Goal: Task Accomplishment & Management: Use online tool/utility

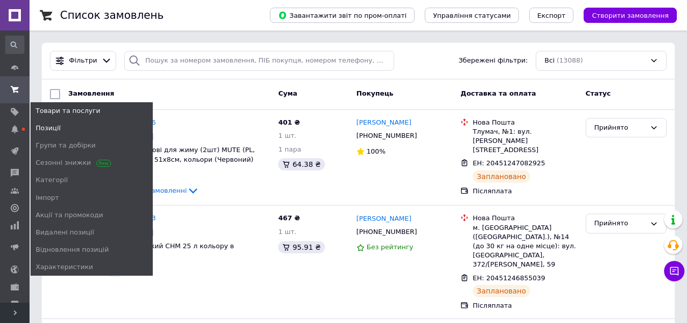
click at [44, 124] on span "Позиції" at bounding box center [48, 128] width 25 height 9
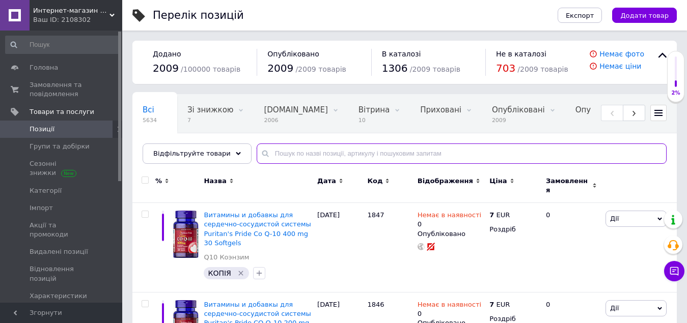
click at [271, 151] on input "text" at bounding box center [462, 154] width 410 height 20
click at [267, 154] on input "text" at bounding box center [462, 154] width 410 height 20
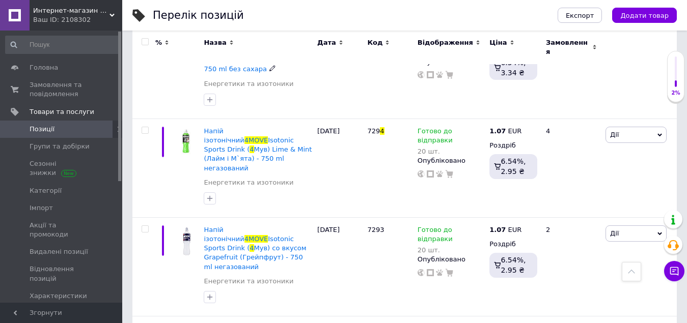
scroll to position [560, 0]
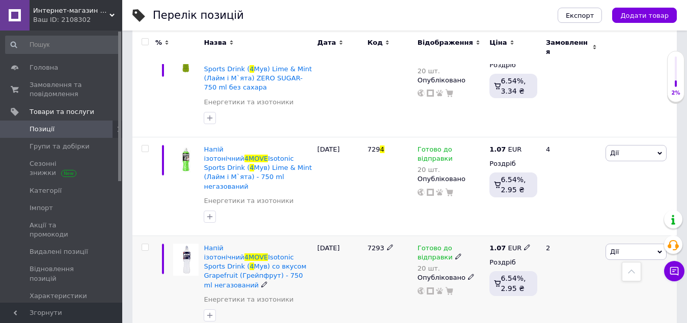
type input "4 move"
click at [524, 244] on icon at bounding box center [527, 247] width 6 height 6
type input "1.04"
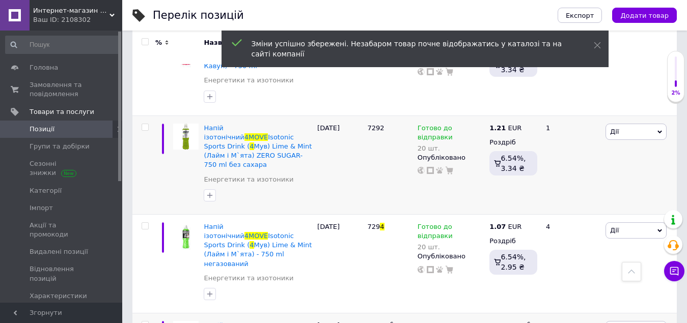
scroll to position [458, 0]
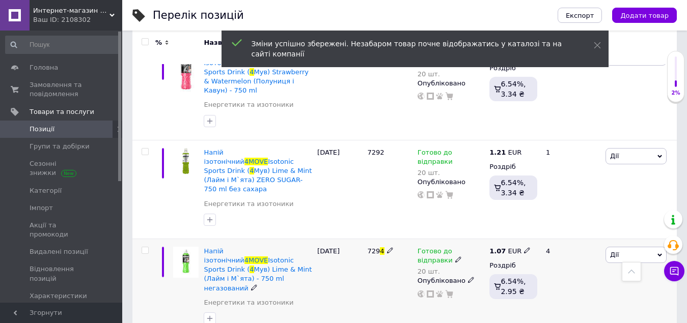
click at [524, 247] on icon at bounding box center [527, 250] width 6 height 6
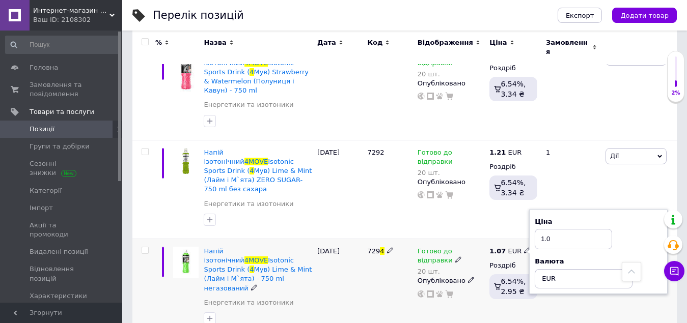
type input "1.04"
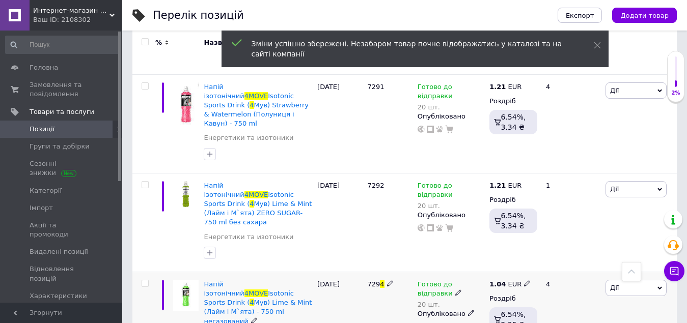
scroll to position [407, 0]
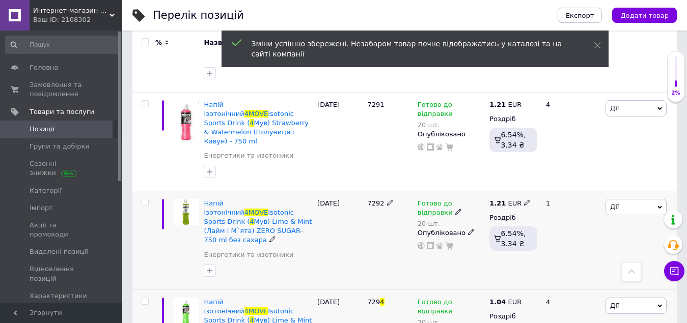
click at [524, 200] on icon at bounding box center [527, 203] width 6 height 6
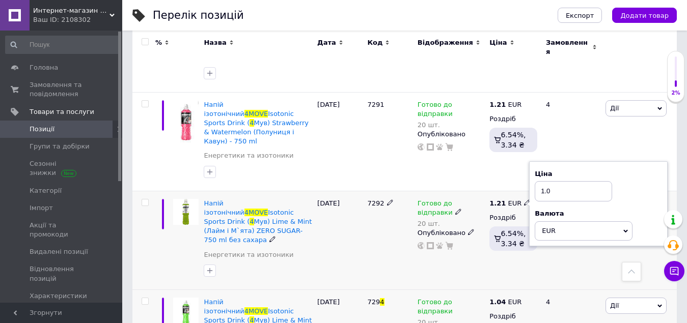
type input "1.04"
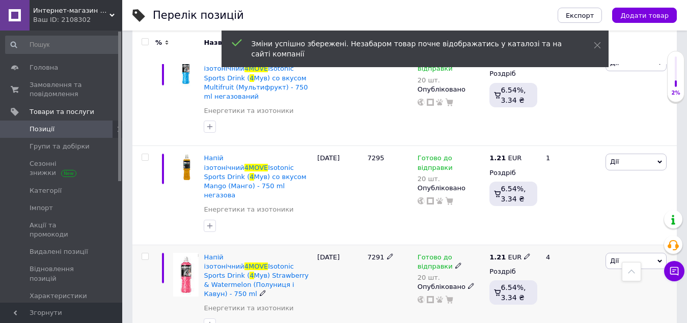
scroll to position [305, 0]
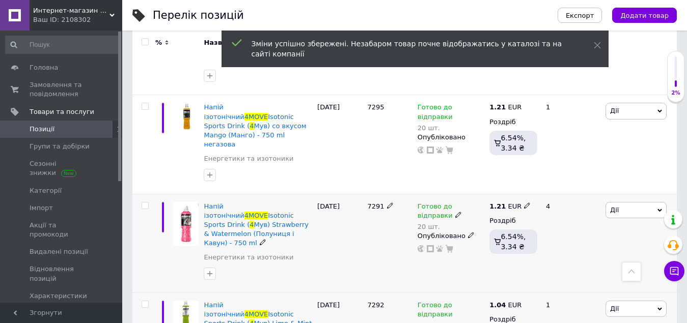
click at [518, 202] on div "1.21 EUR" at bounding box center [509, 206] width 41 height 9
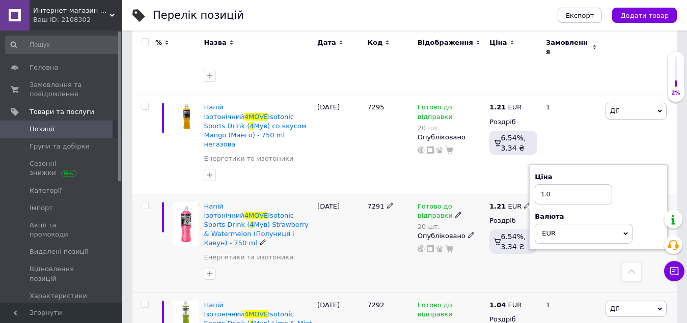
type input "1.04"
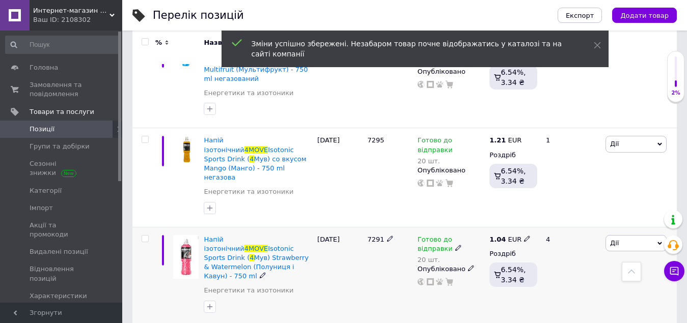
scroll to position [254, 0]
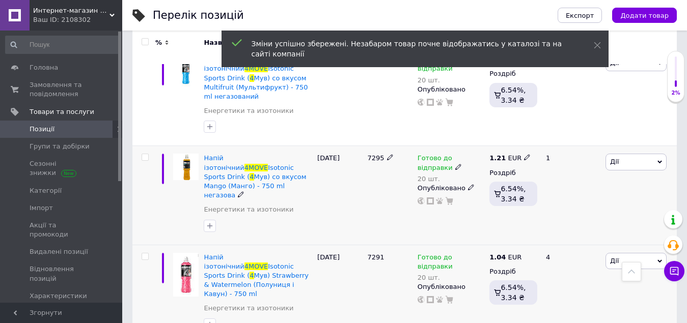
click at [518, 154] on div "1.21 EUR" at bounding box center [509, 158] width 41 height 9
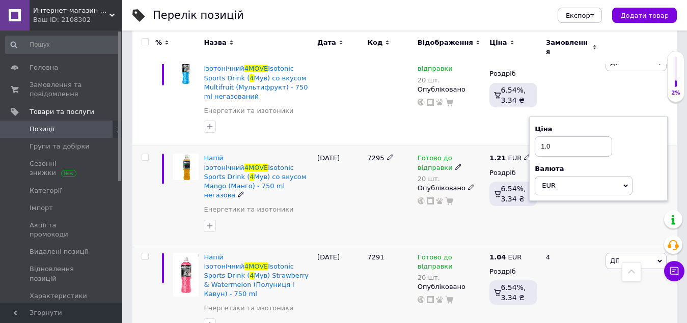
type input "1.04"
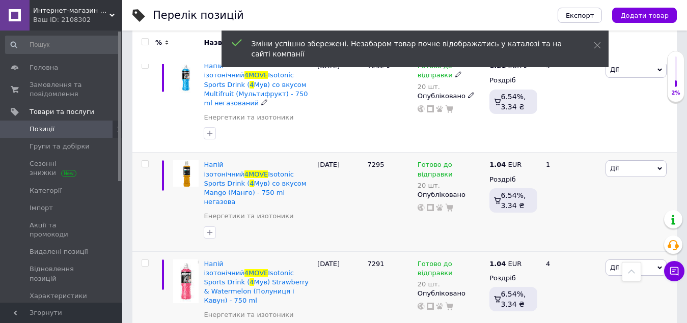
scroll to position [153, 0]
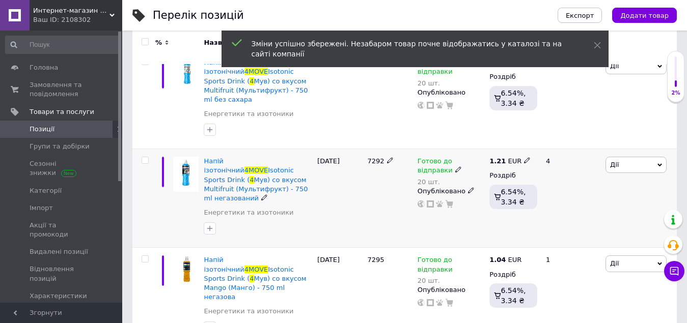
click at [524, 157] on icon at bounding box center [527, 160] width 6 height 6
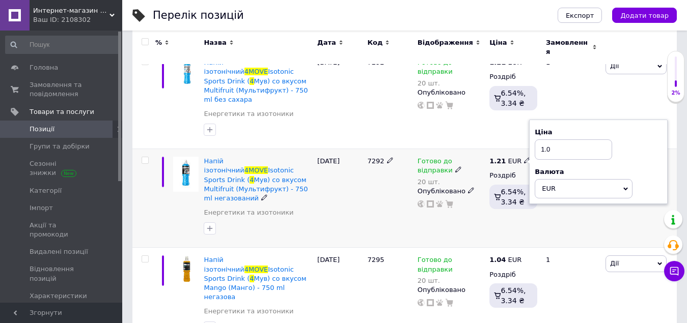
type input "1.04"
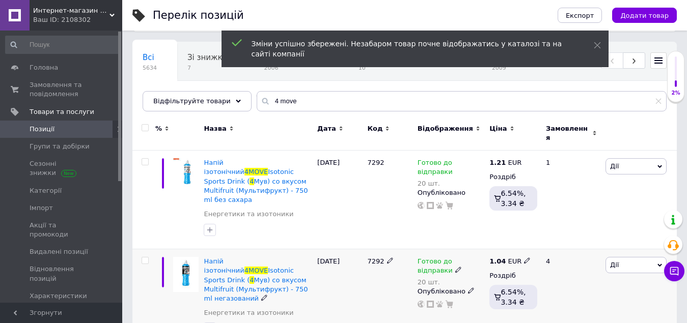
scroll to position [51, 0]
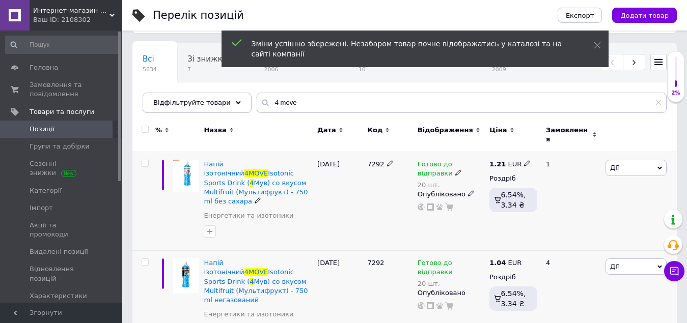
click at [524, 161] on use at bounding box center [527, 164] width 6 height 6
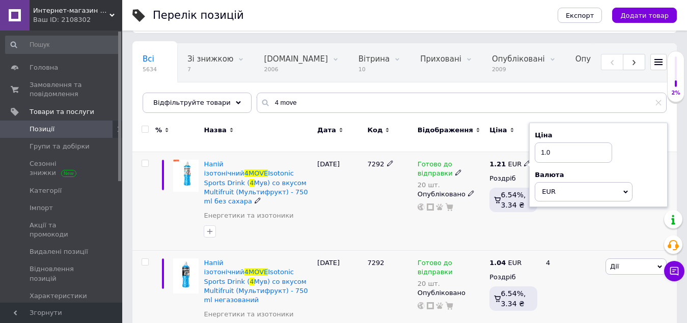
type input "1.04"
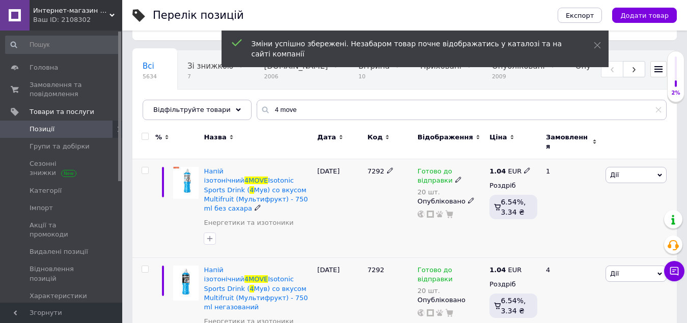
scroll to position [0, 0]
